Goal: Transaction & Acquisition: Purchase product/service

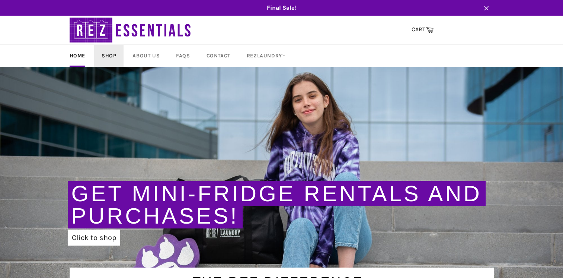
click at [108, 52] on link "Shop" at bounding box center [108, 56] width 29 height 22
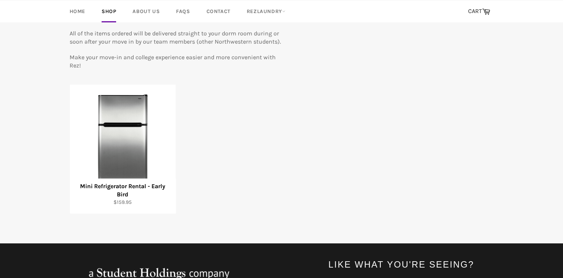
scroll to position [112, 0]
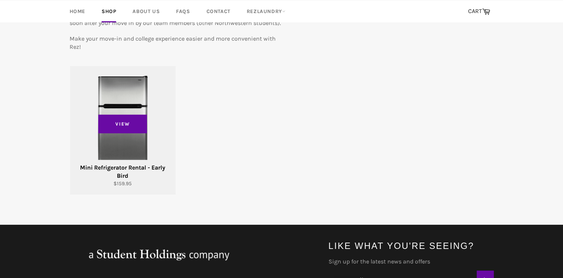
click at [135, 167] on div "Mini Refrigerator Rental - Early Bird" at bounding box center [122, 171] width 96 height 16
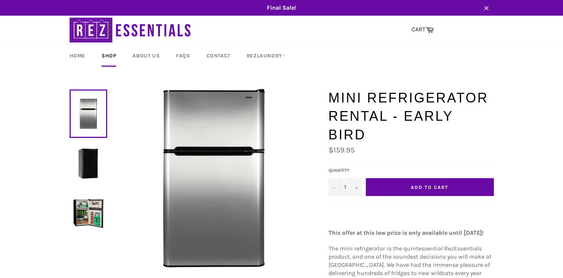
click at [93, 167] on img at bounding box center [88, 163] width 30 height 30
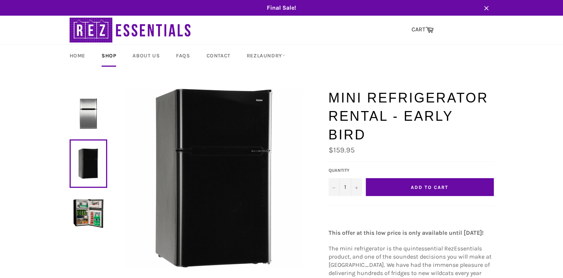
click at [92, 114] on img at bounding box center [88, 113] width 30 height 30
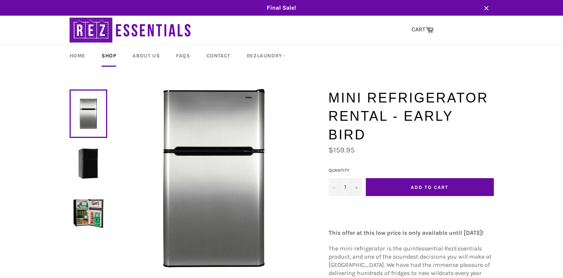
click at [85, 214] on img at bounding box center [88, 213] width 30 height 30
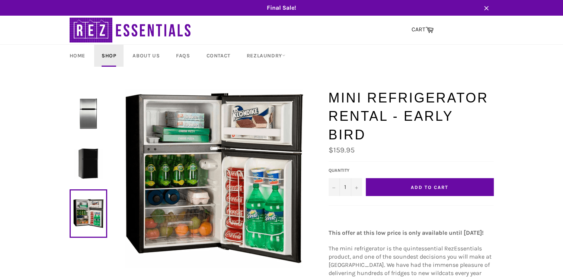
click at [109, 55] on link "Shop" at bounding box center [108, 56] width 29 height 22
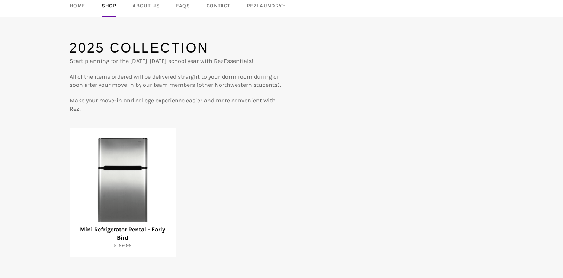
scroll to position [37, 0]
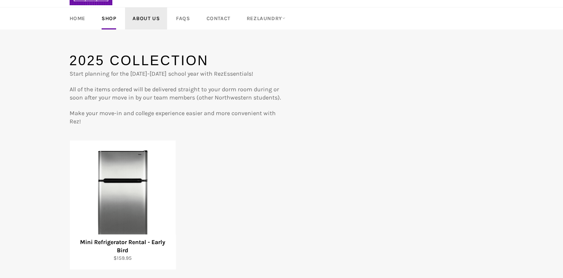
click at [144, 17] on link "About Us" at bounding box center [146, 18] width 42 height 22
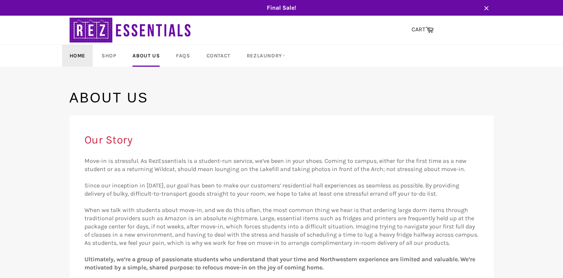
click at [73, 57] on link "Home" at bounding box center [77, 56] width 31 height 22
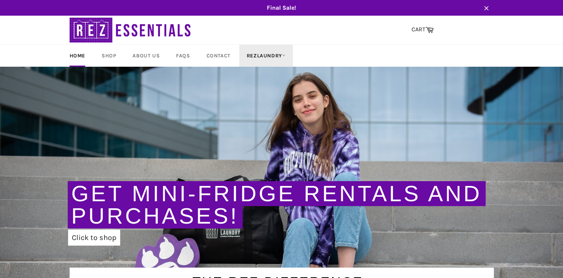
click at [266, 54] on link "RezLaundry" at bounding box center [266, 56] width 54 height 22
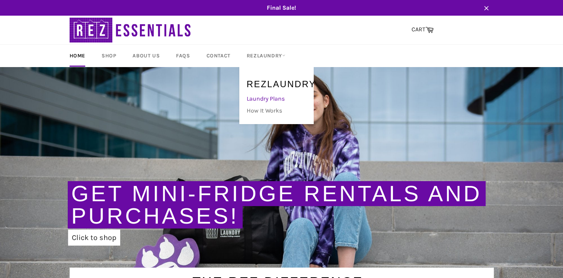
click at [270, 99] on link "Laundry Plans" at bounding box center [274, 99] width 63 height 12
